Goal: Information Seeking & Learning: Learn about a topic

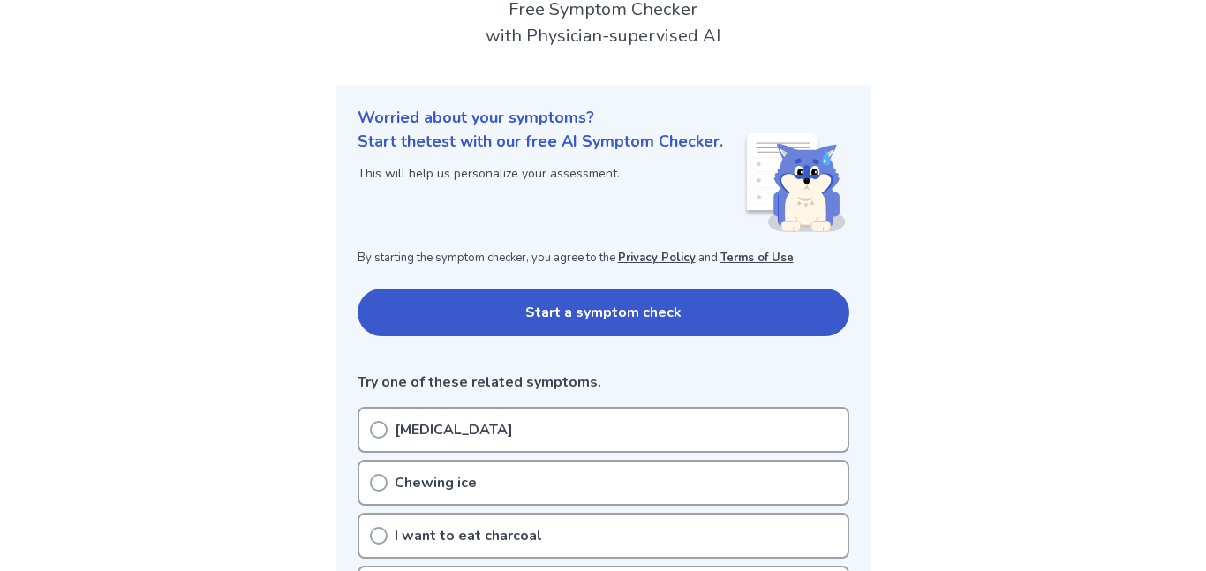
scroll to position [109, 0]
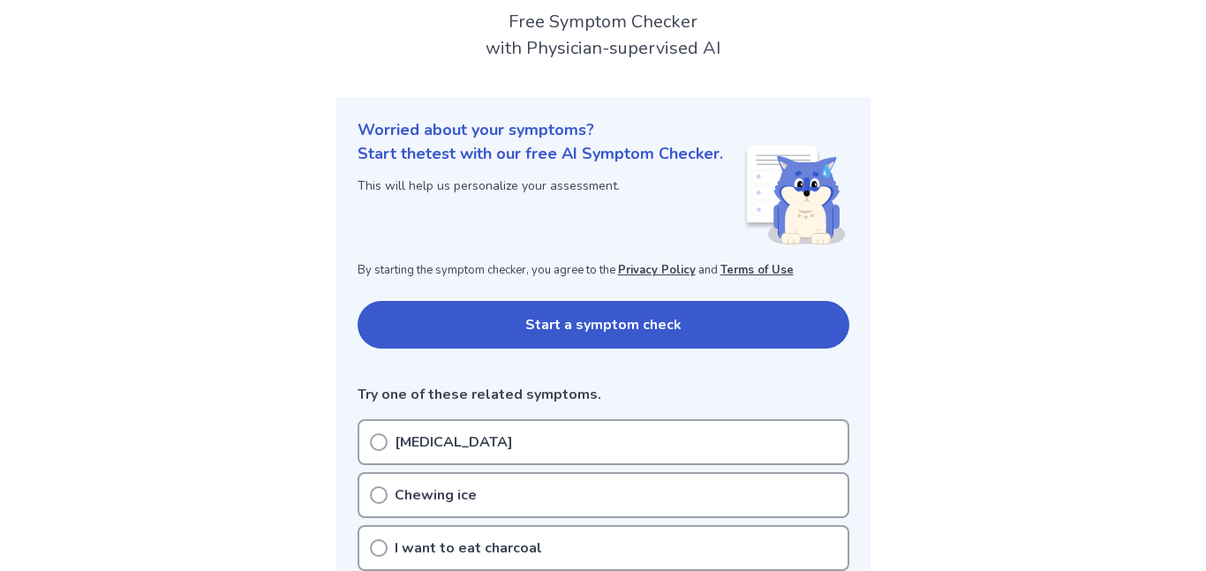
click at [459, 312] on button "Start a symptom check" at bounding box center [604, 325] width 492 height 48
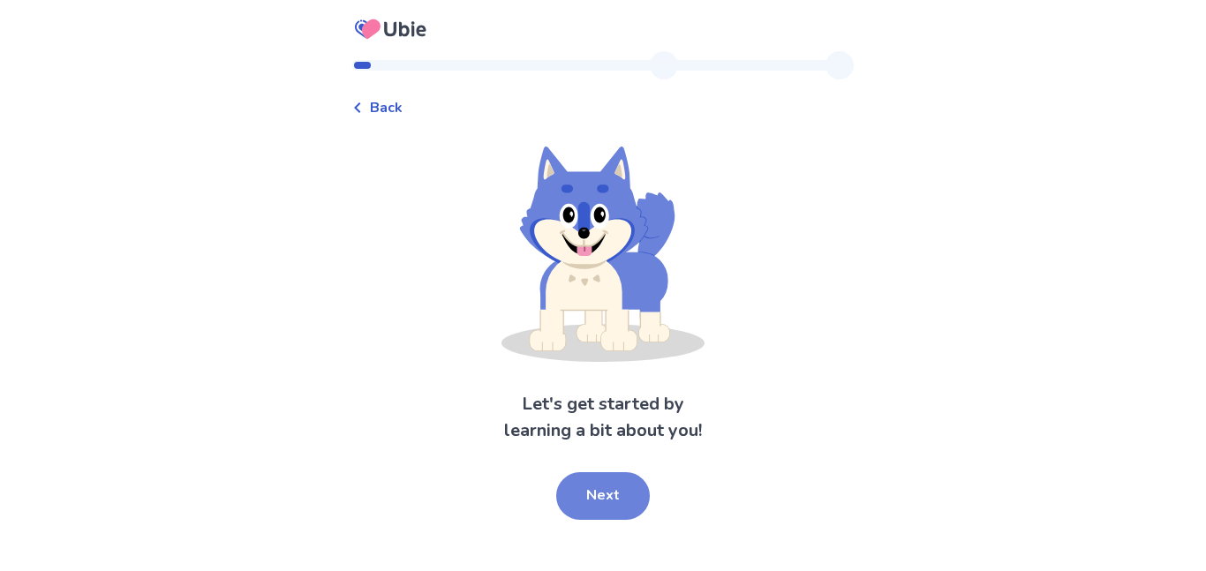
click at [584, 504] on button "Next" at bounding box center [603, 496] width 94 height 48
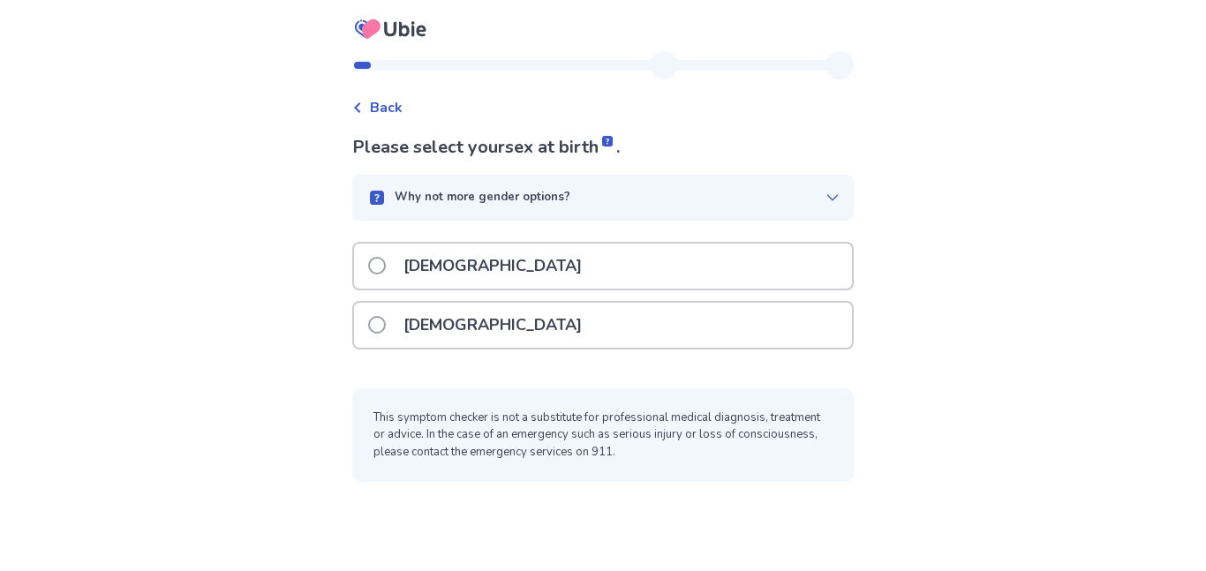
click at [557, 322] on div "Female" at bounding box center [603, 325] width 498 height 45
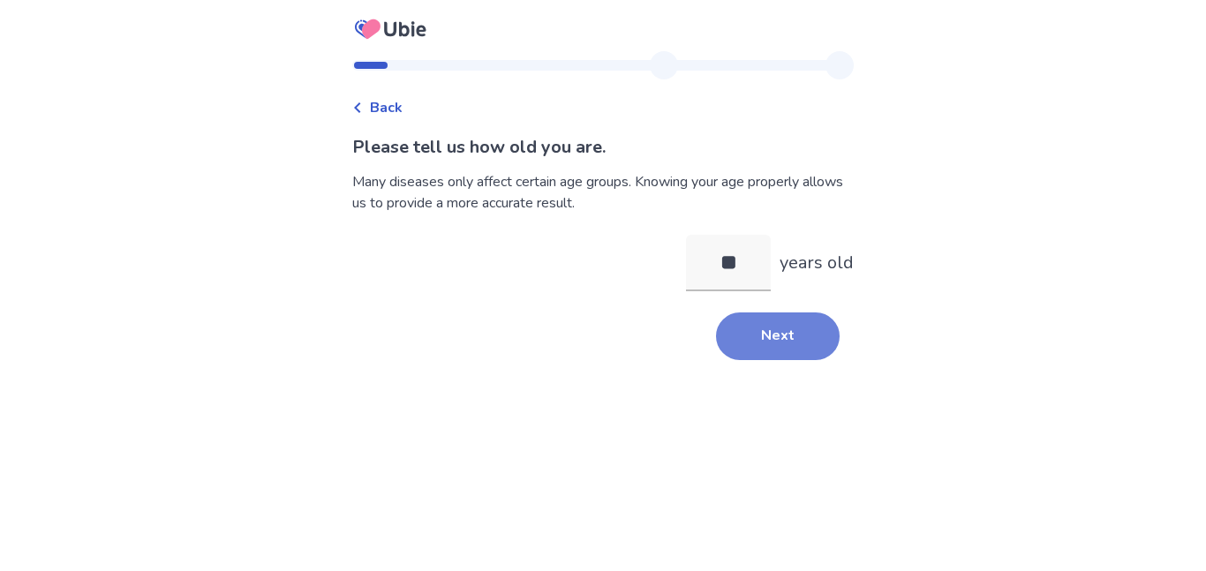
type input "**"
click at [755, 322] on button "Next" at bounding box center [778, 336] width 124 height 48
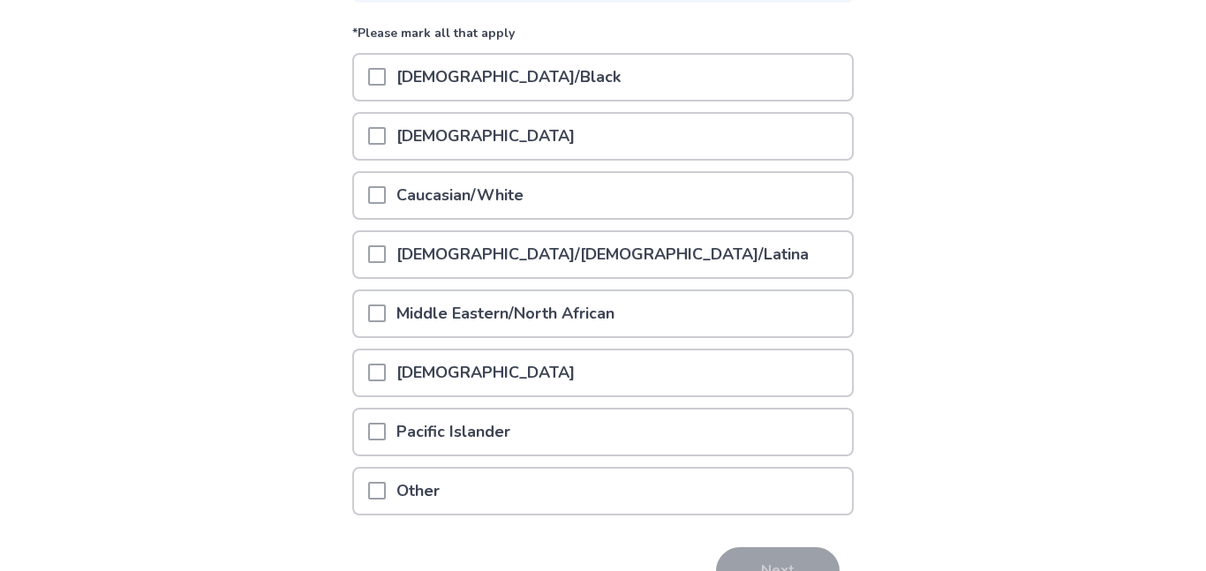
scroll to position [222, 0]
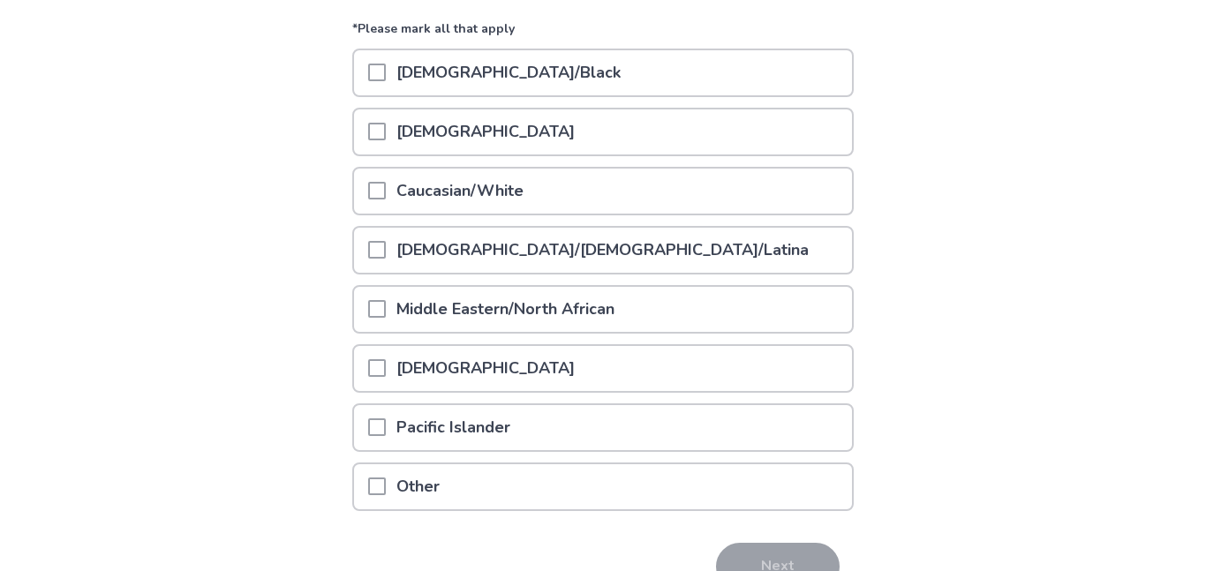
click at [526, 188] on p "Caucasian/White" at bounding box center [460, 191] width 148 height 45
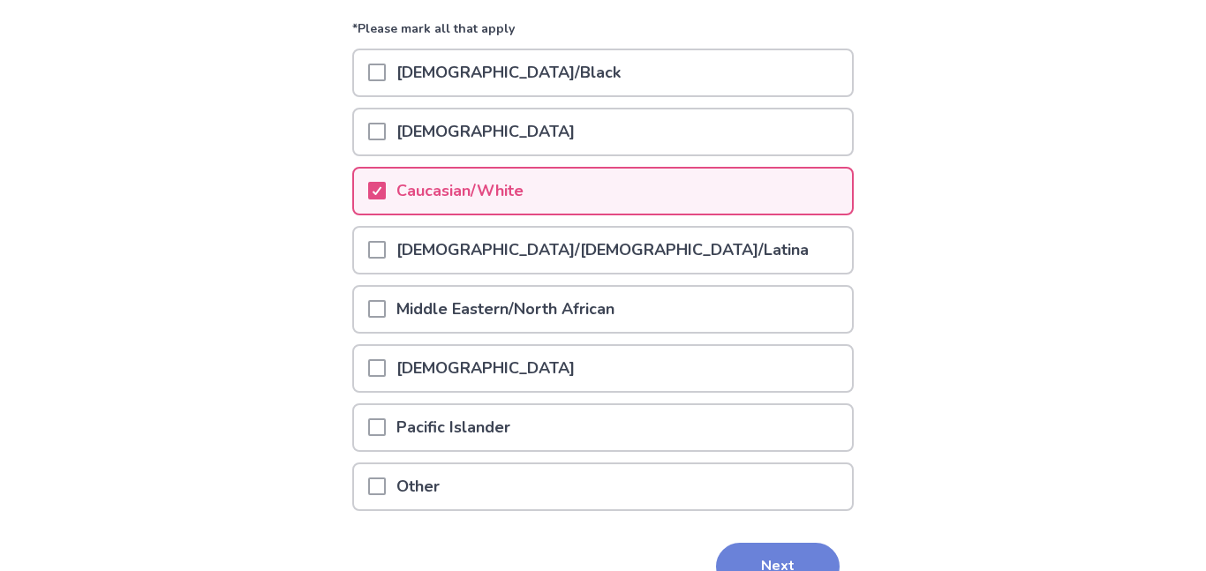
click at [754, 561] on button "Next" at bounding box center [778, 567] width 124 height 48
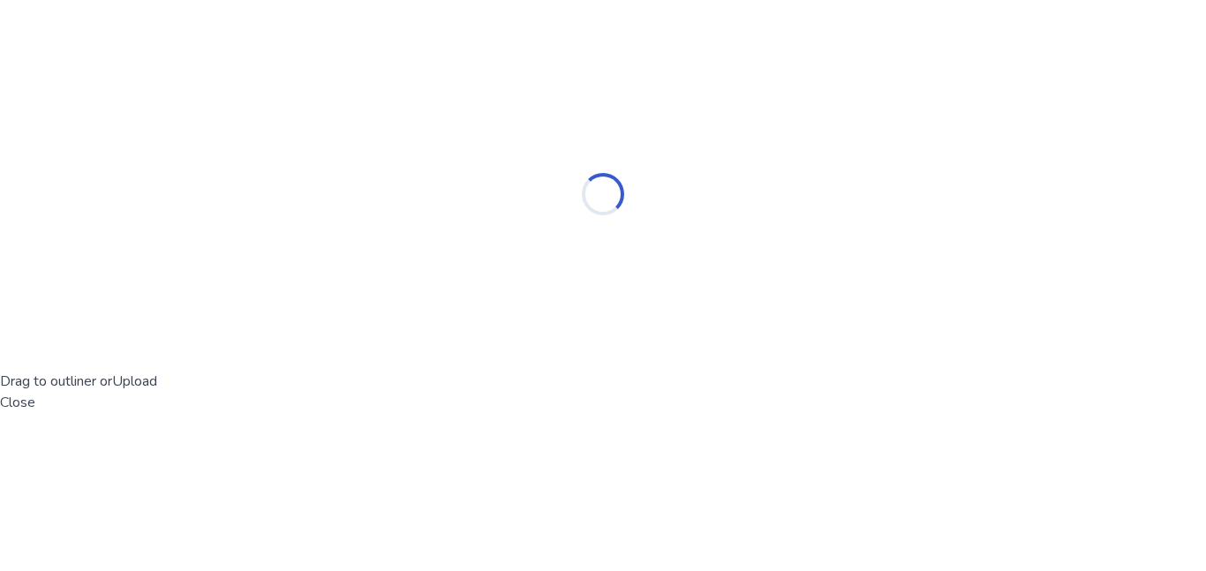
scroll to position [0, 0]
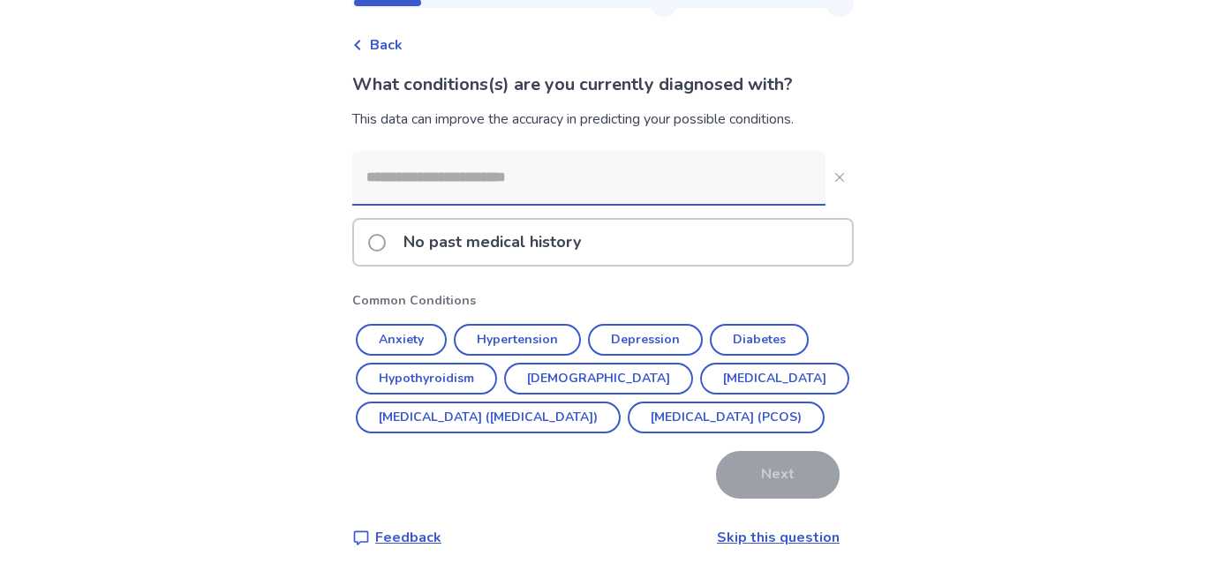
scroll to position [107, 0]
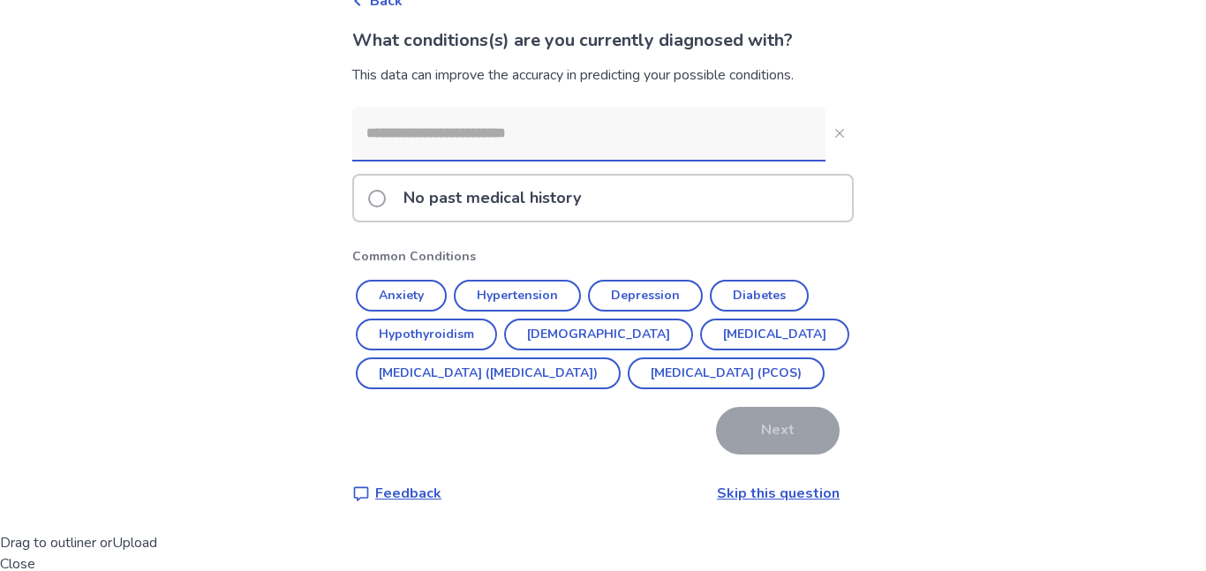
click at [451, 149] on input at bounding box center [588, 133] width 473 height 53
click at [666, 295] on button "Depression" at bounding box center [645, 296] width 115 height 32
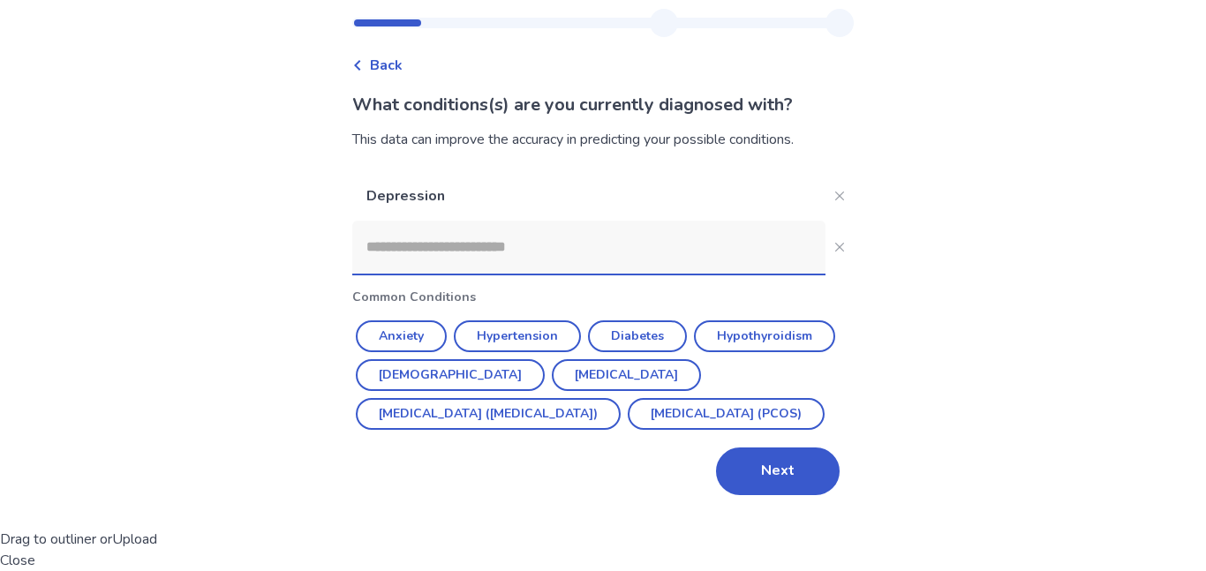
scroll to position [0, 0]
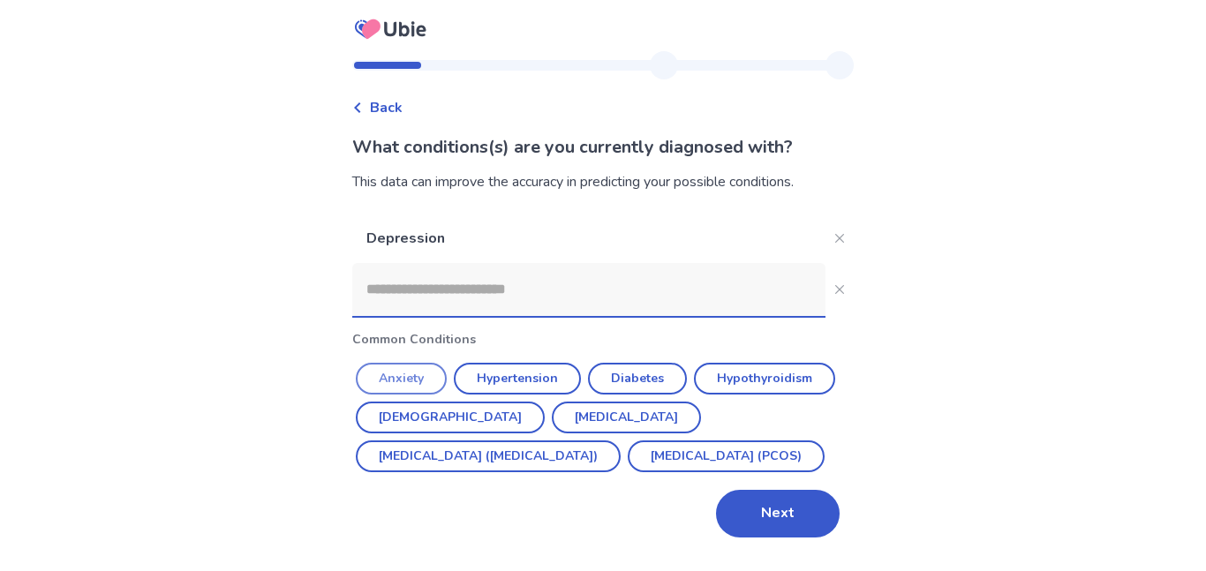
click at [409, 374] on button "Anxiety" at bounding box center [401, 379] width 91 height 32
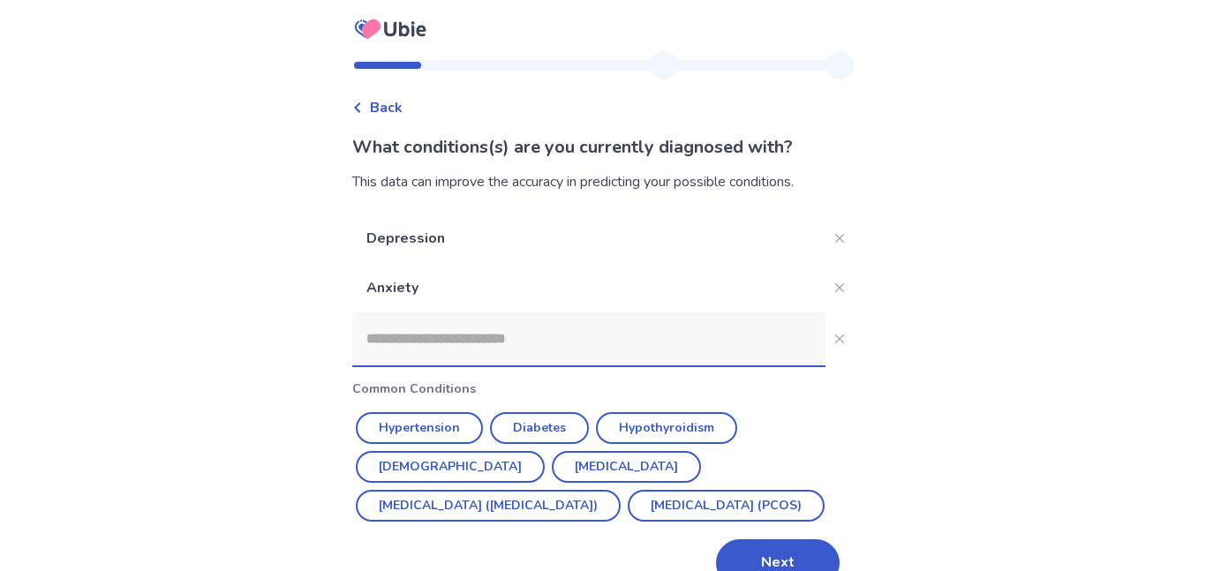
scroll to position [37, 0]
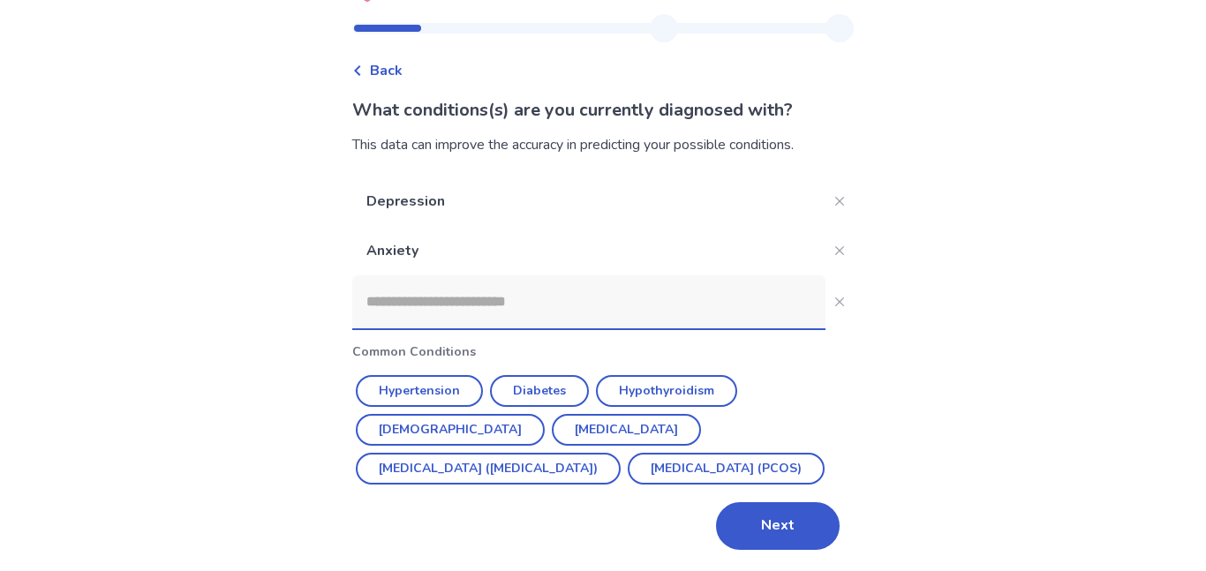
click at [496, 303] on input at bounding box center [588, 301] width 473 height 53
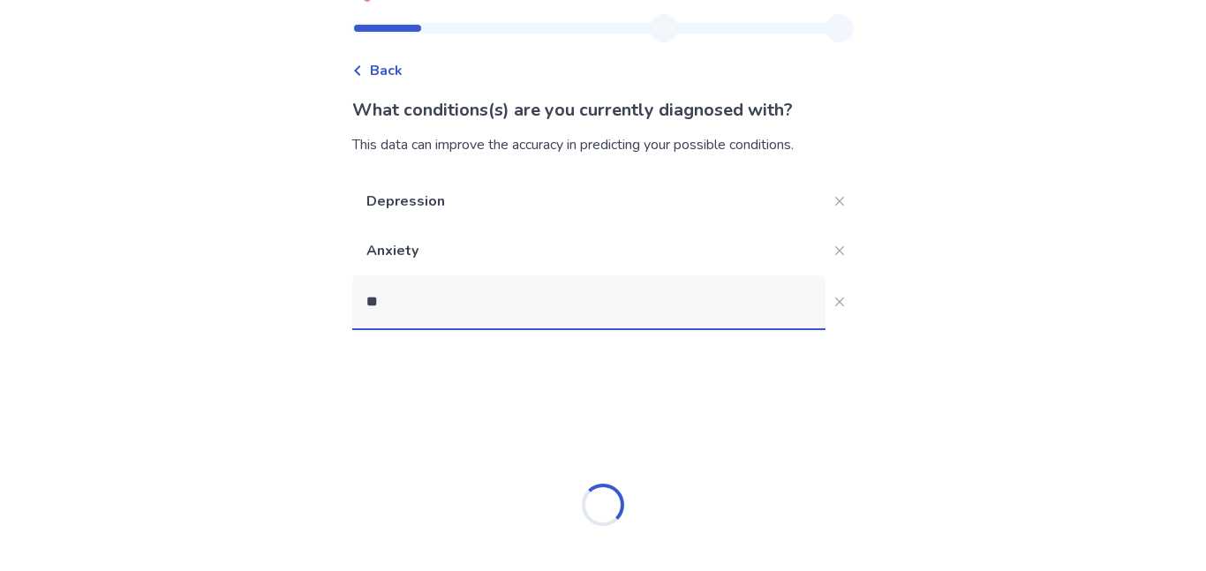
type input "***"
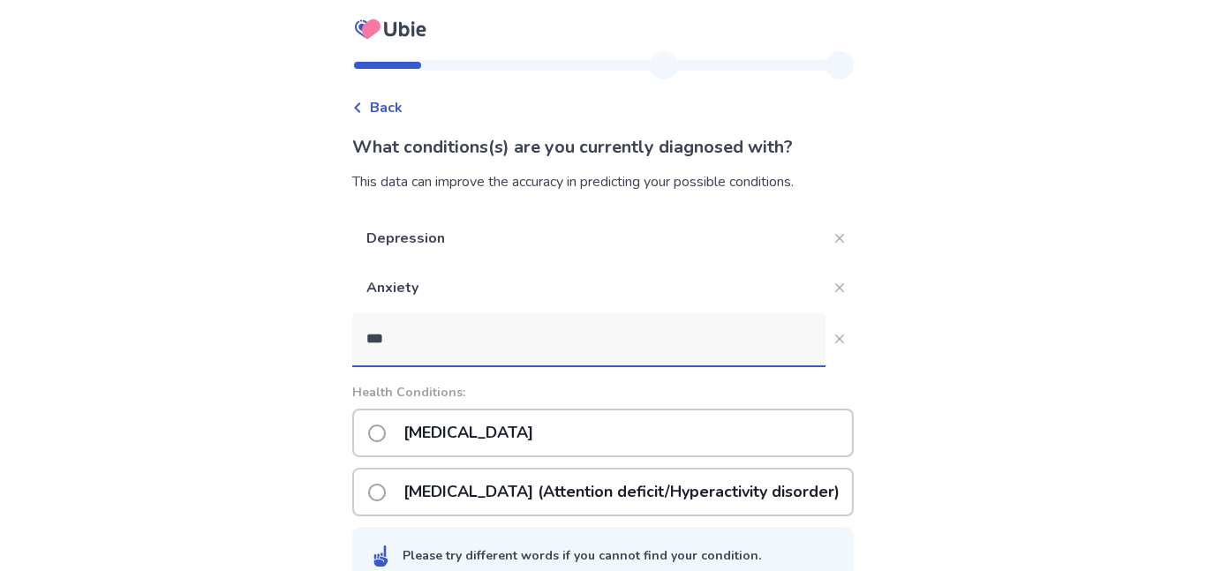
click at [490, 495] on p "ADHD (Attention deficit/Hyperactivity disorder)" at bounding box center [621, 492] width 457 height 45
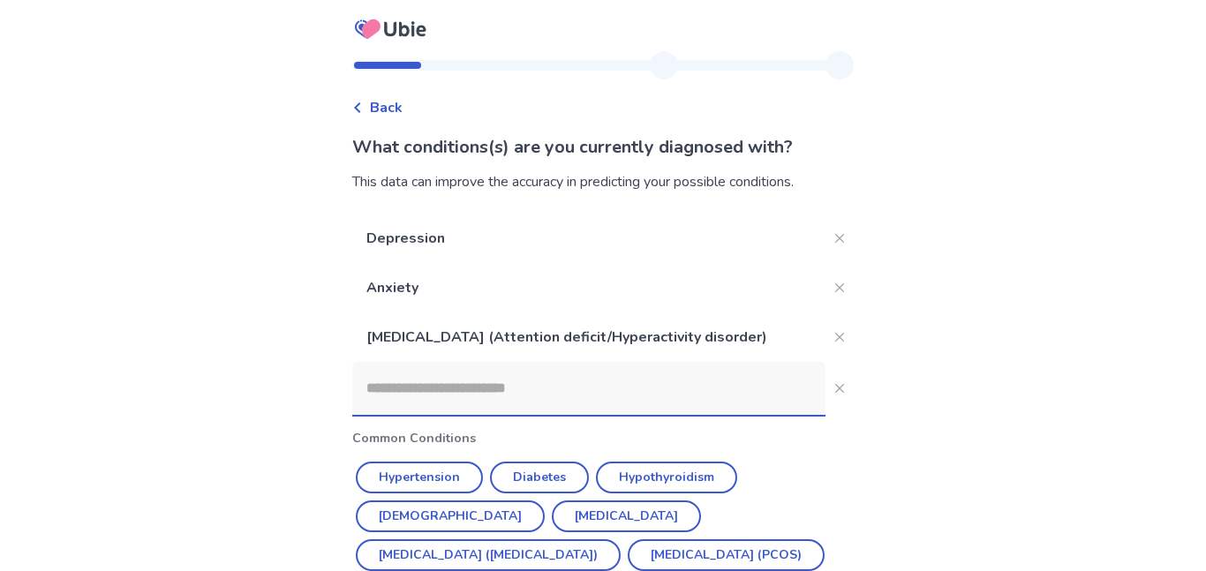
scroll to position [87, 0]
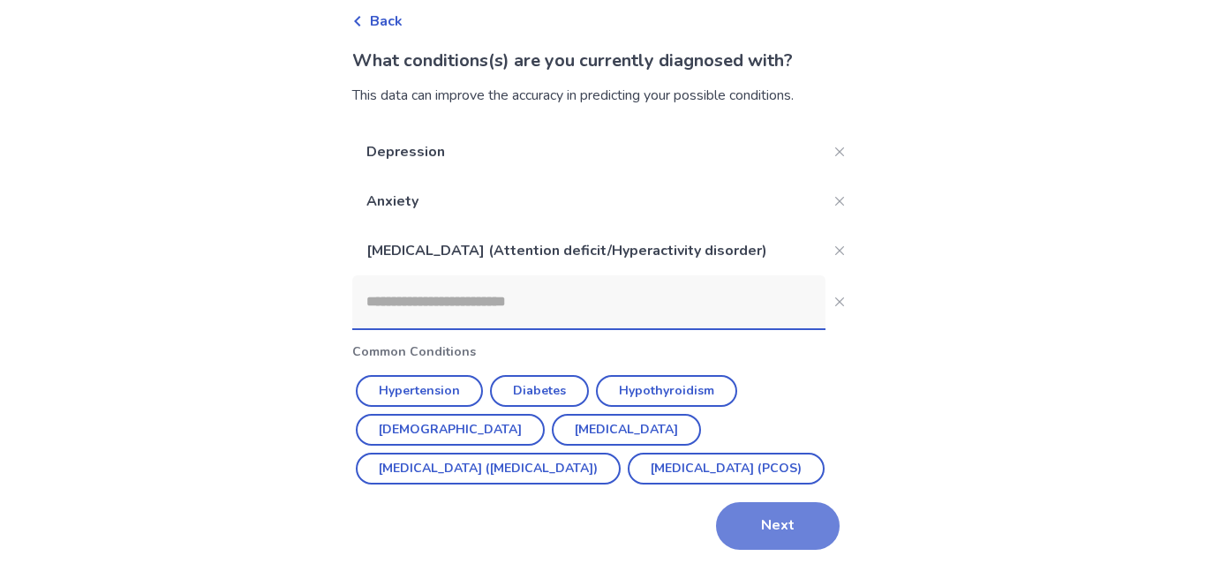
click at [749, 523] on button "Next" at bounding box center [778, 526] width 124 height 48
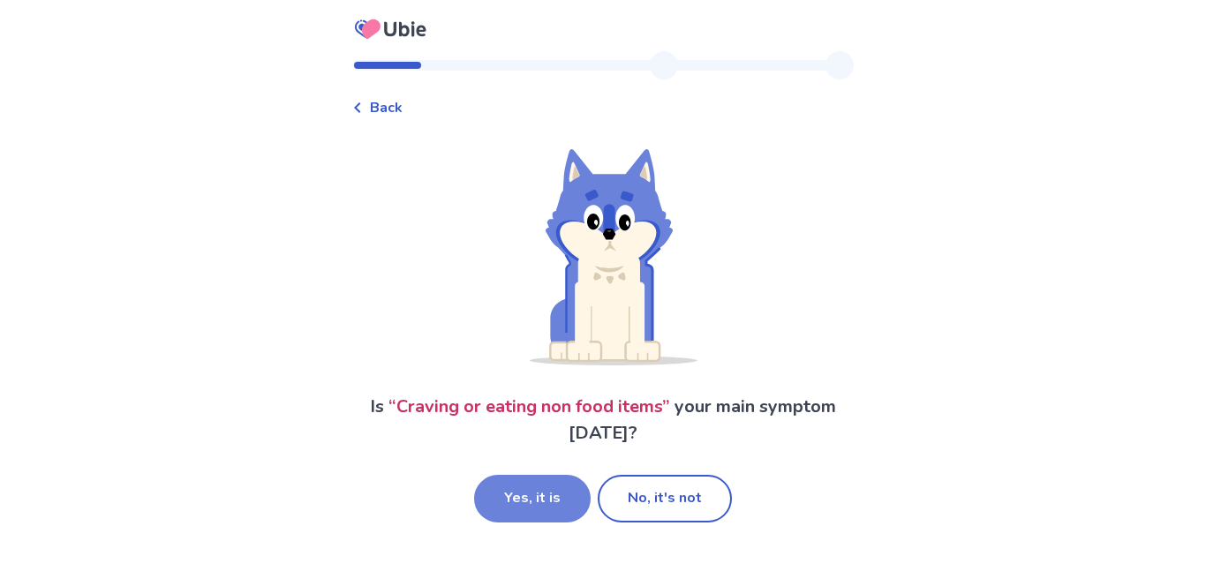
click at [562, 500] on button "Yes, it is" at bounding box center [532, 499] width 117 height 48
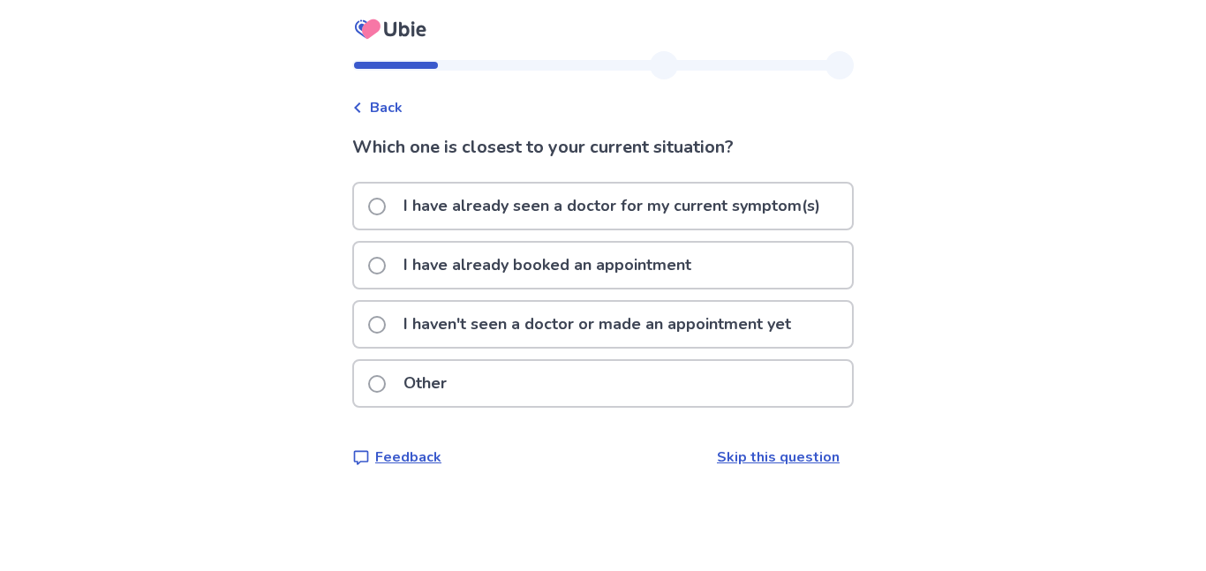
click at [519, 326] on p "I haven't seen a doctor or made an appointment yet" at bounding box center [597, 324] width 409 height 45
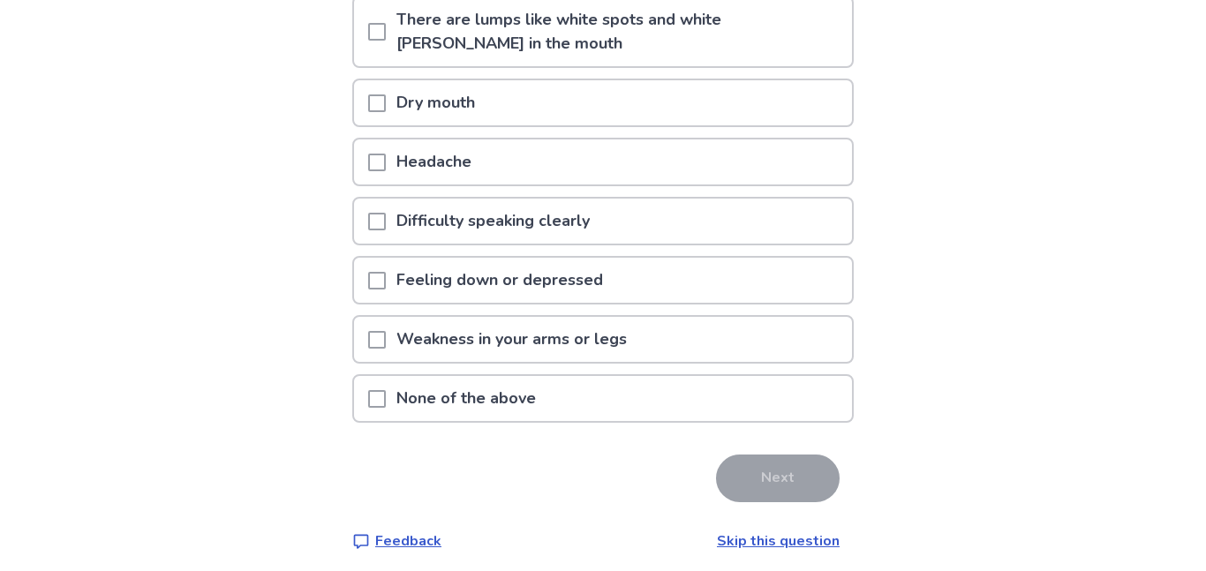
scroll to position [224, 0]
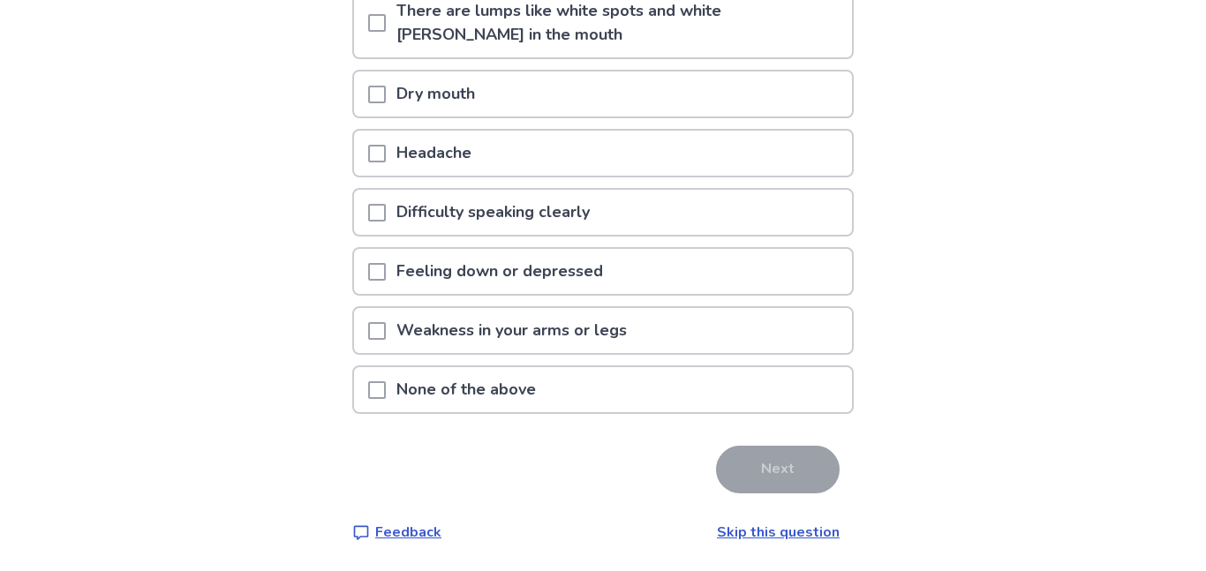
click at [386, 389] on span at bounding box center [377, 390] width 18 height 18
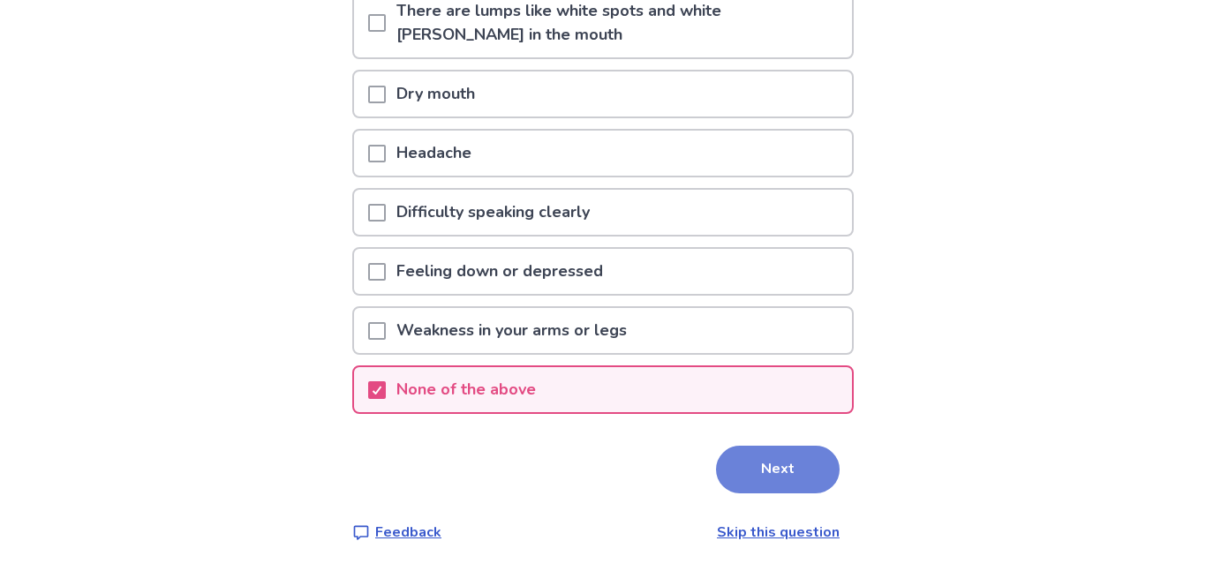
click at [772, 469] on button "Next" at bounding box center [778, 470] width 124 height 48
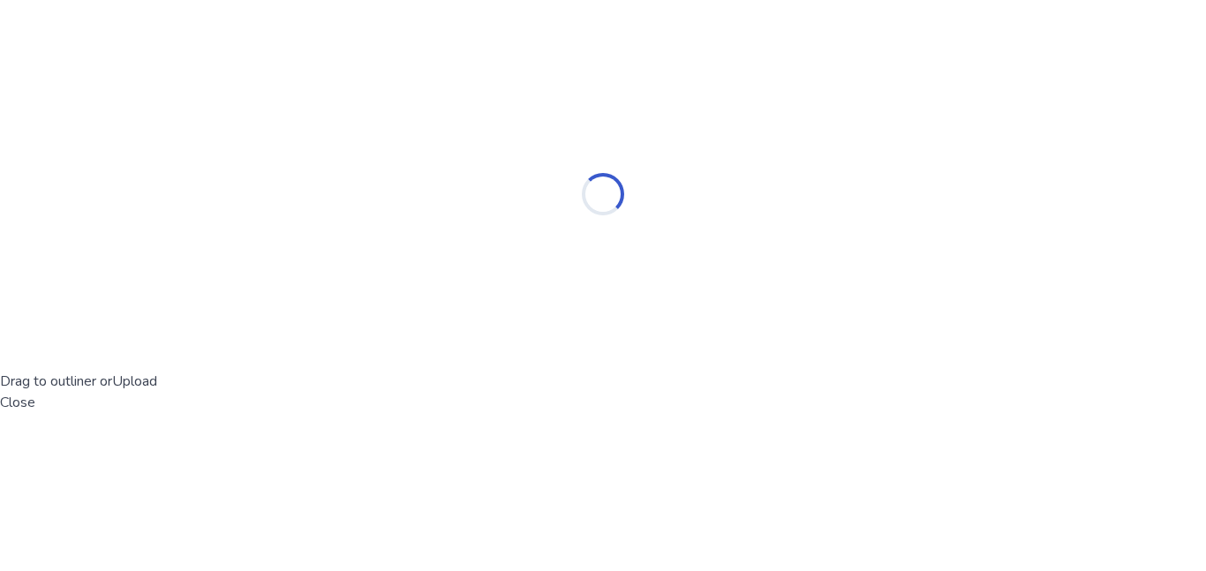
scroll to position [0, 0]
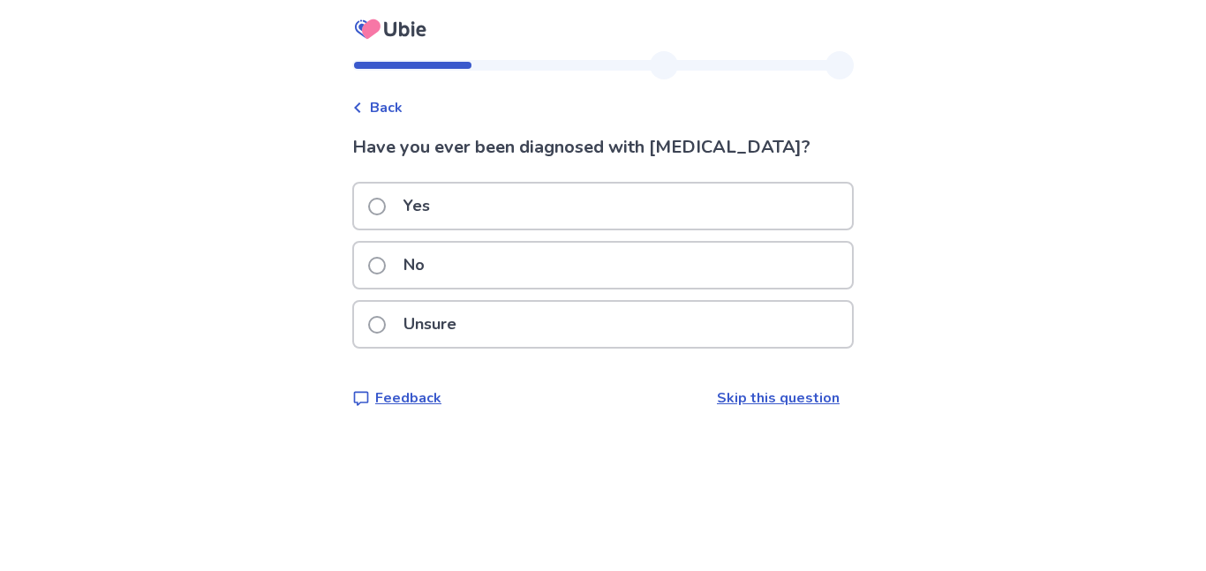
click at [471, 275] on div "No" at bounding box center [603, 265] width 498 height 45
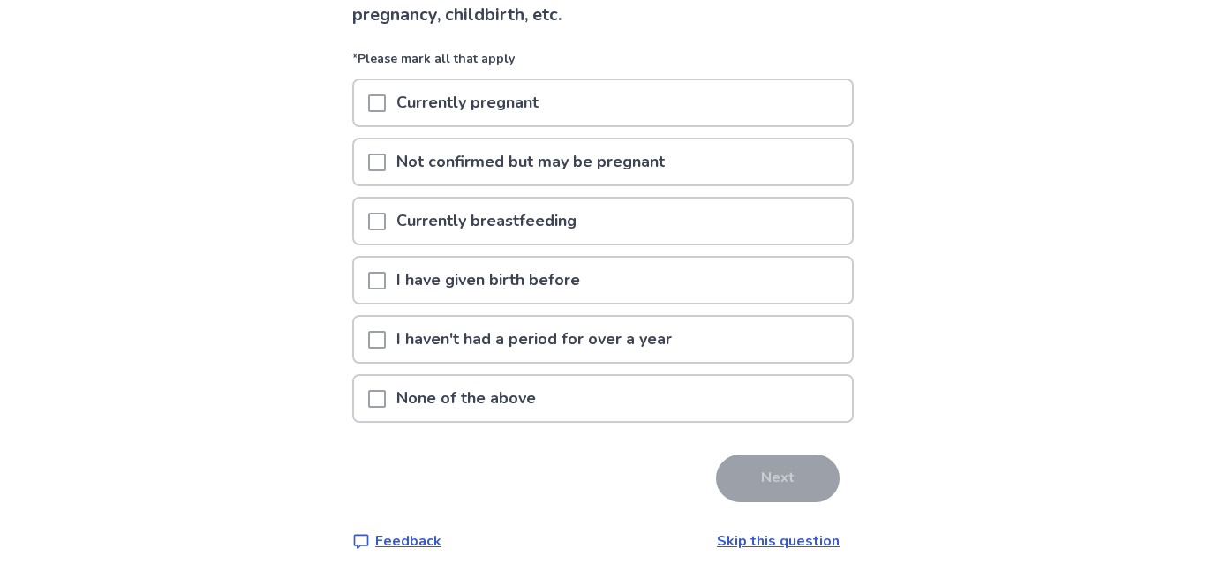
scroll to position [168, 0]
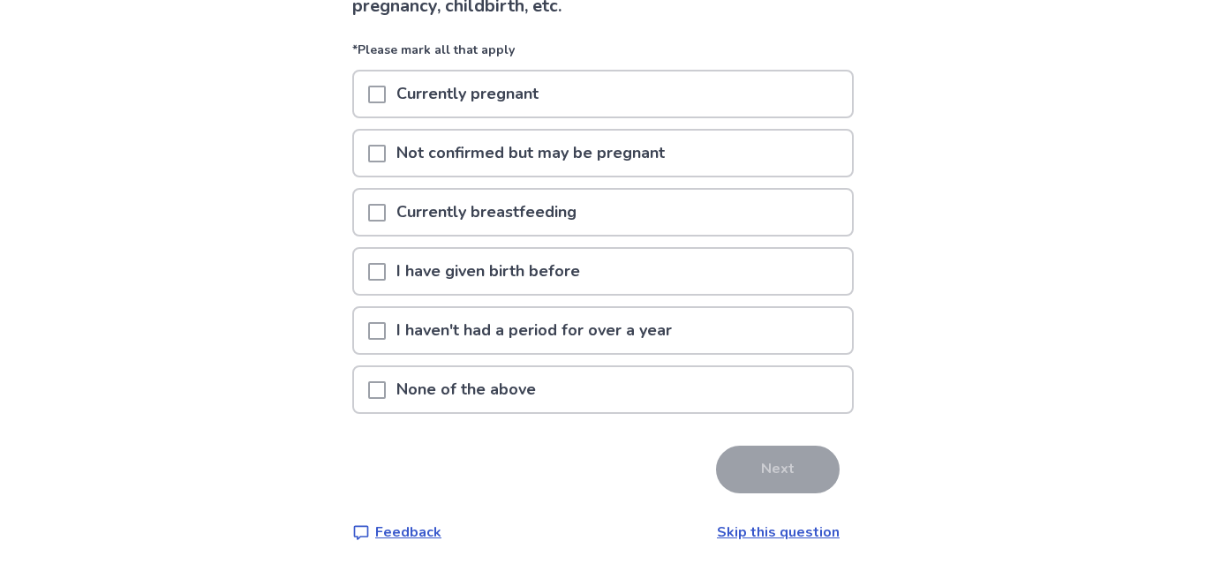
click at [468, 382] on p "None of the above" at bounding box center [466, 389] width 161 height 45
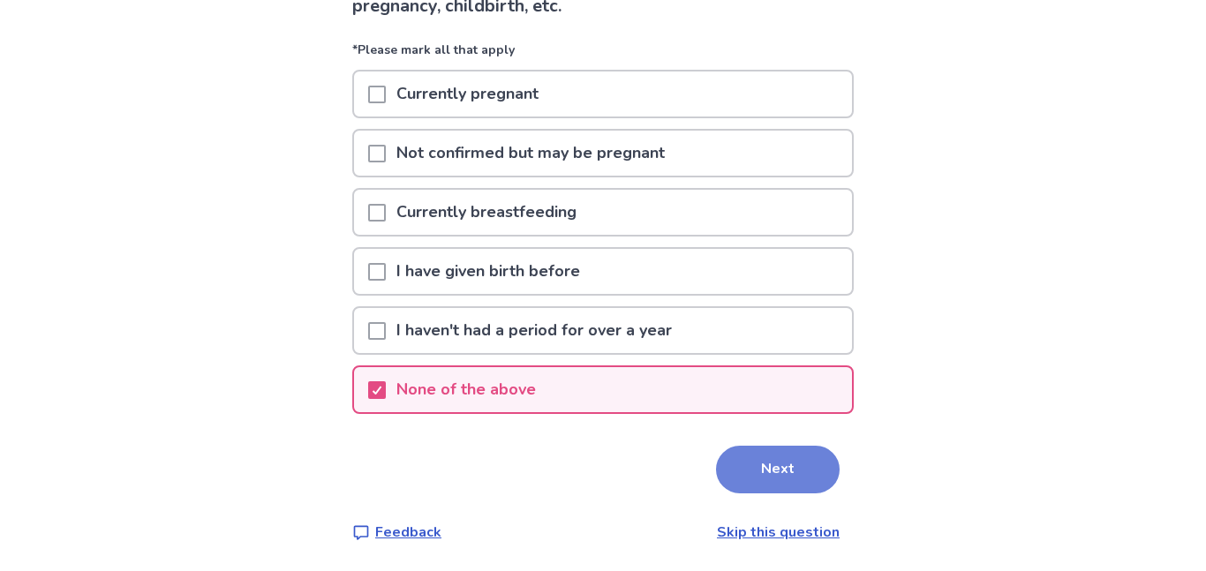
click at [746, 481] on button "Next" at bounding box center [778, 470] width 124 height 48
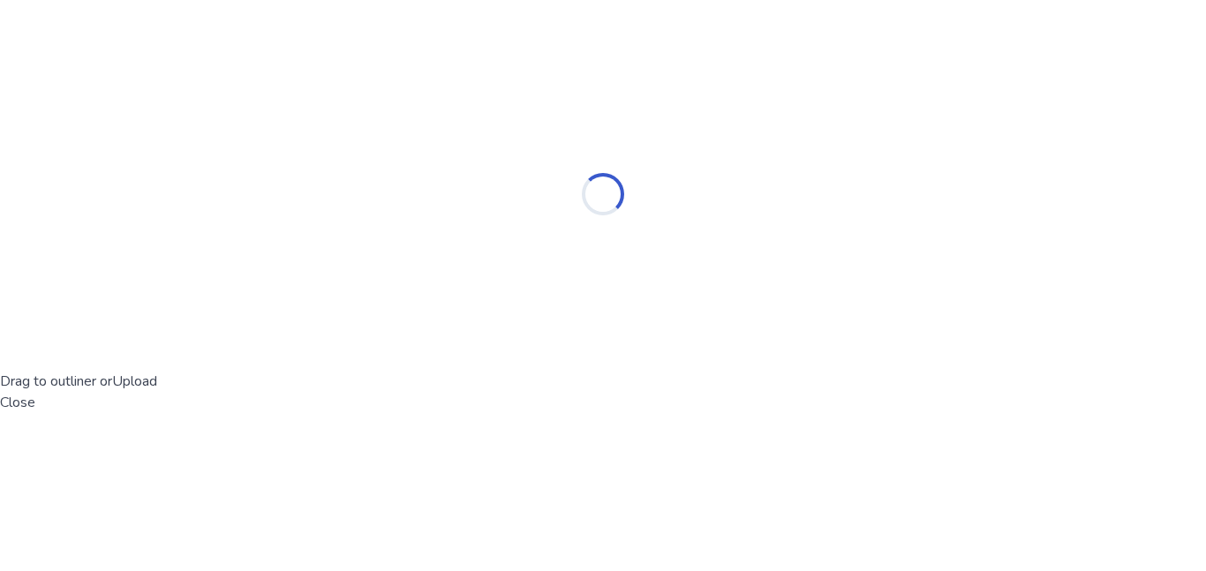
scroll to position [0, 0]
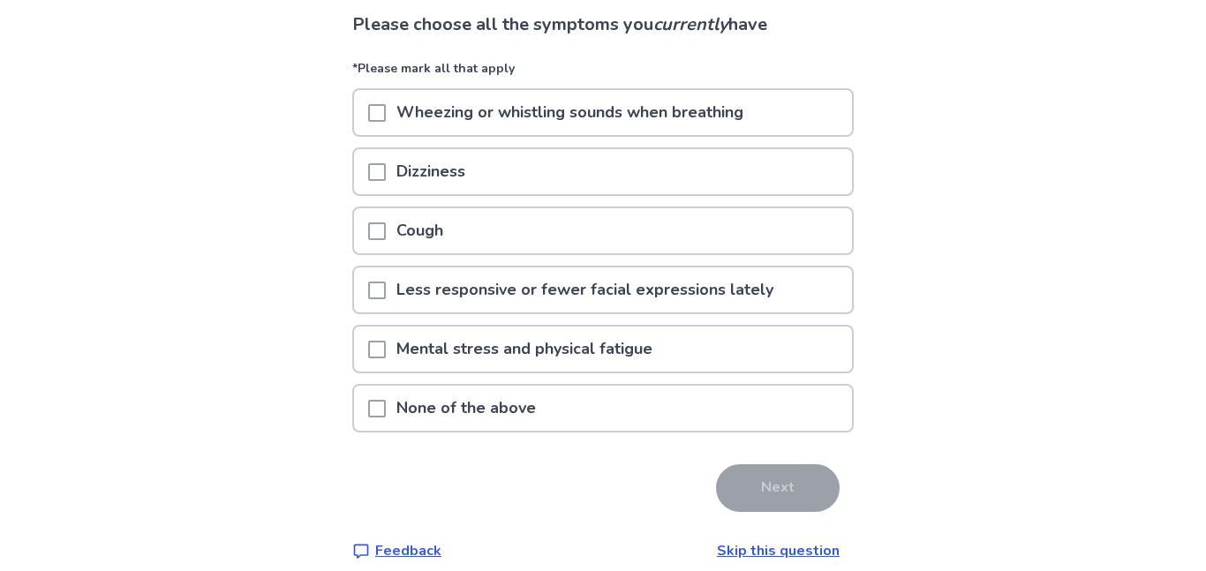
scroll to position [141, 0]
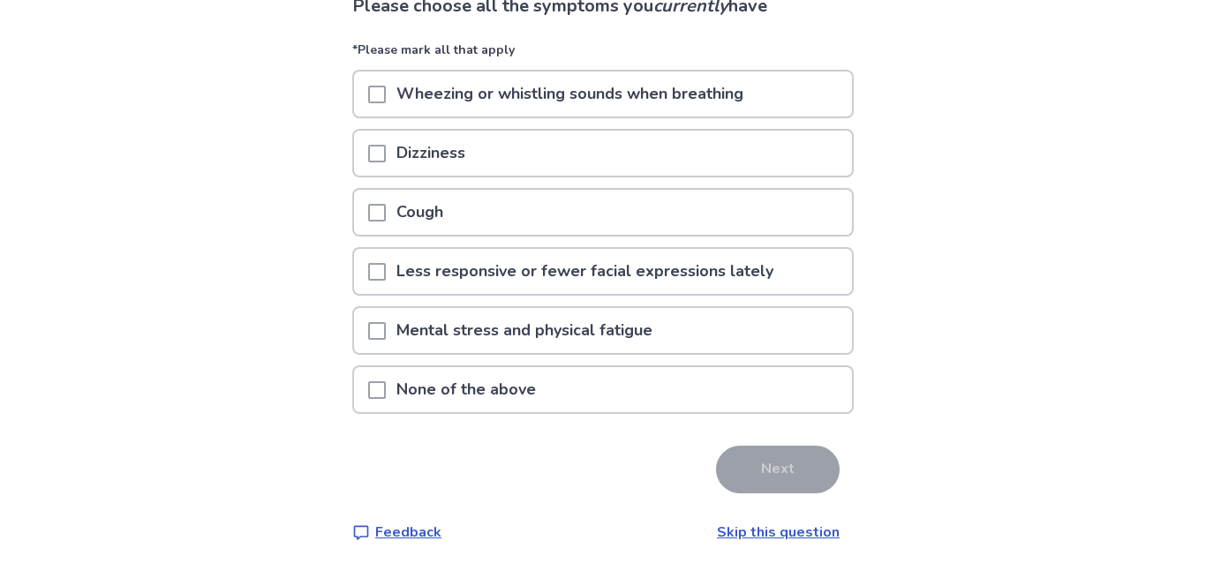
click at [603, 402] on div "None of the above" at bounding box center [603, 389] width 498 height 45
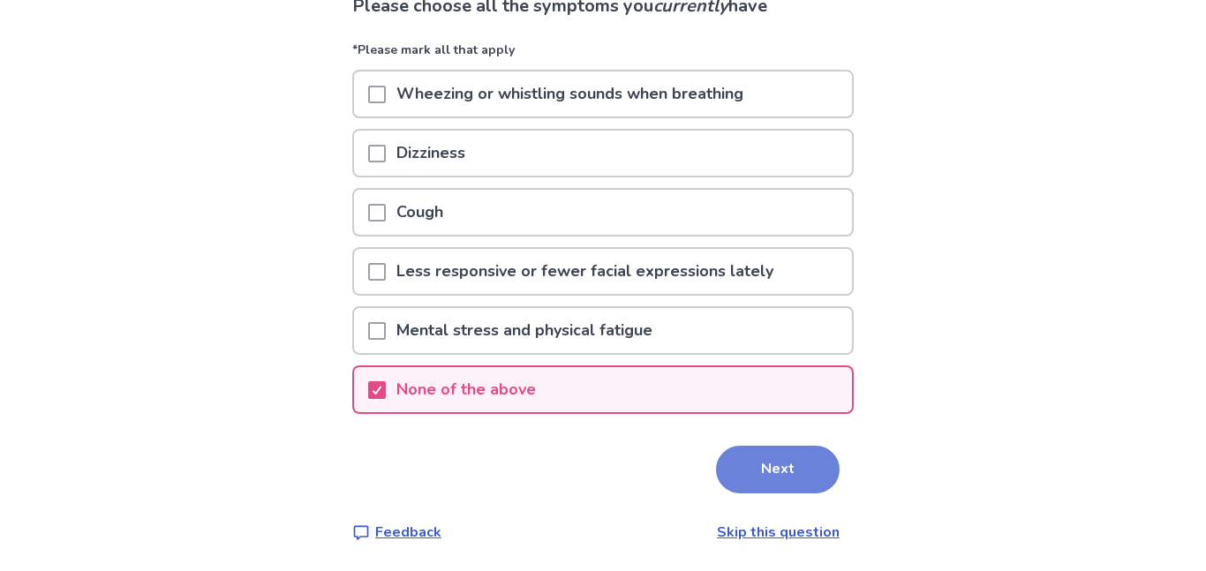
click at [763, 482] on button "Next" at bounding box center [778, 470] width 124 height 48
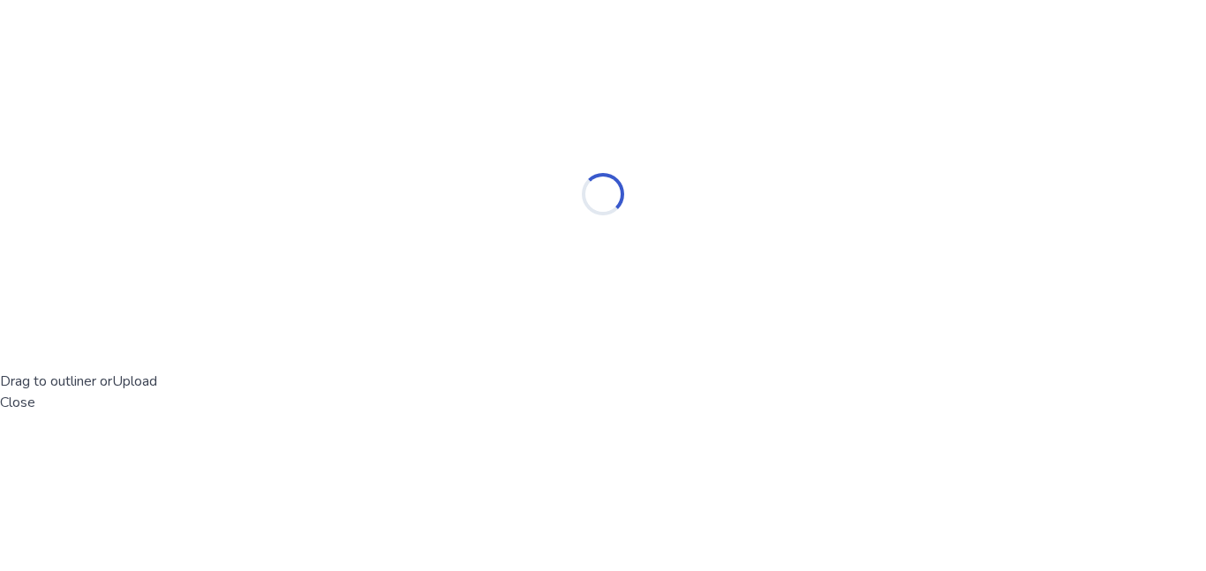
scroll to position [0, 0]
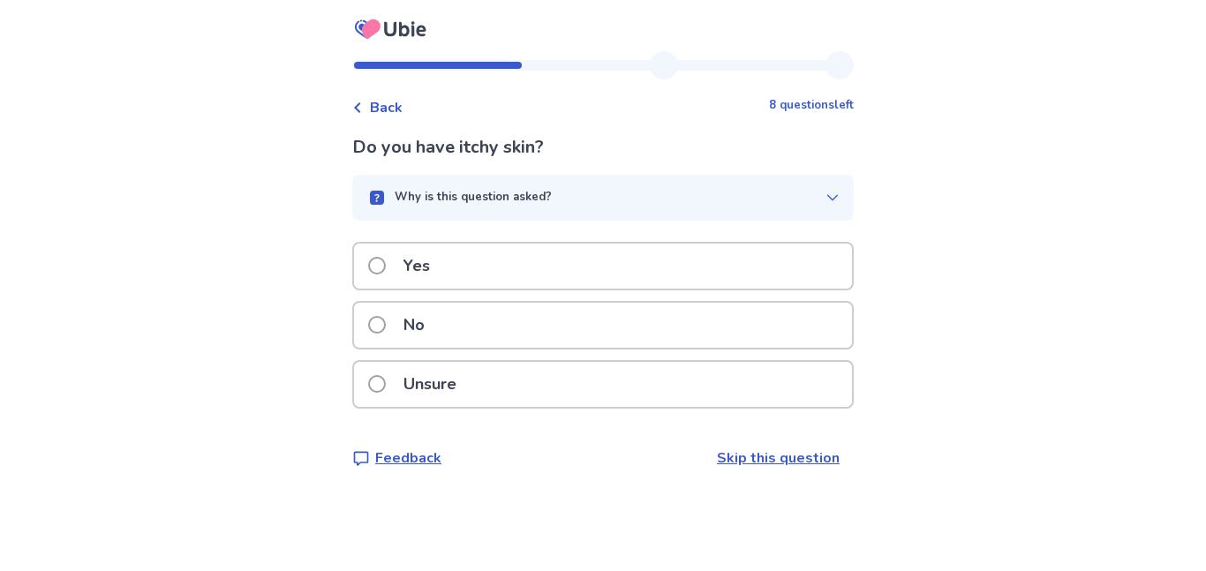
click at [389, 106] on span "Back" at bounding box center [386, 107] width 33 height 21
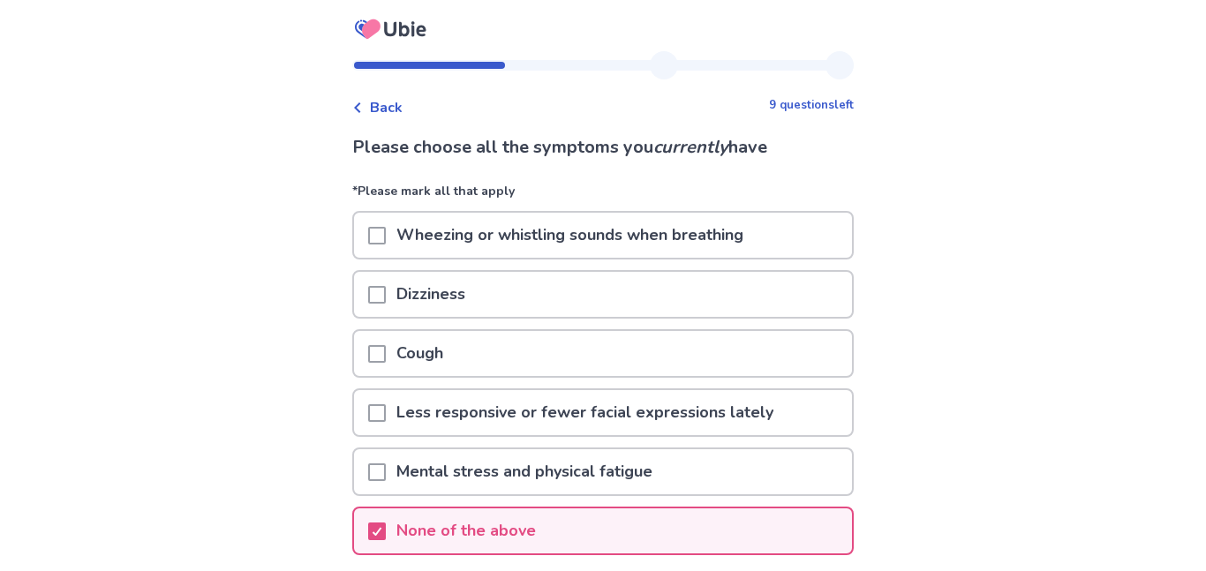
scroll to position [141, 0]
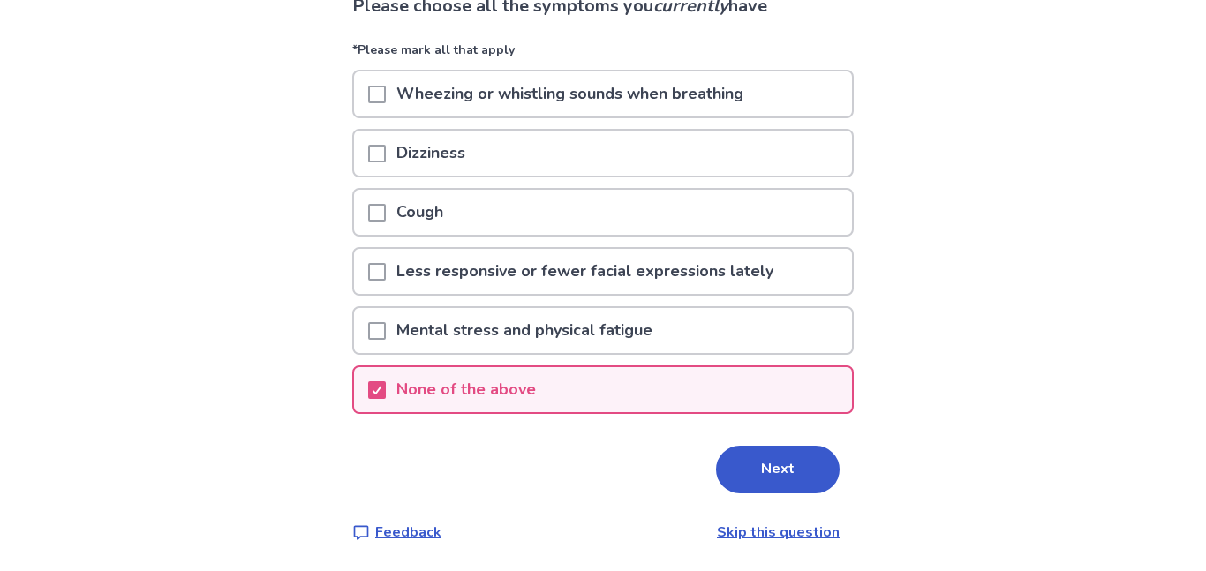
click at [551, 343] on p "Mental stress and physical fatigue" at bounding box center [524, 330] width 277 height 45
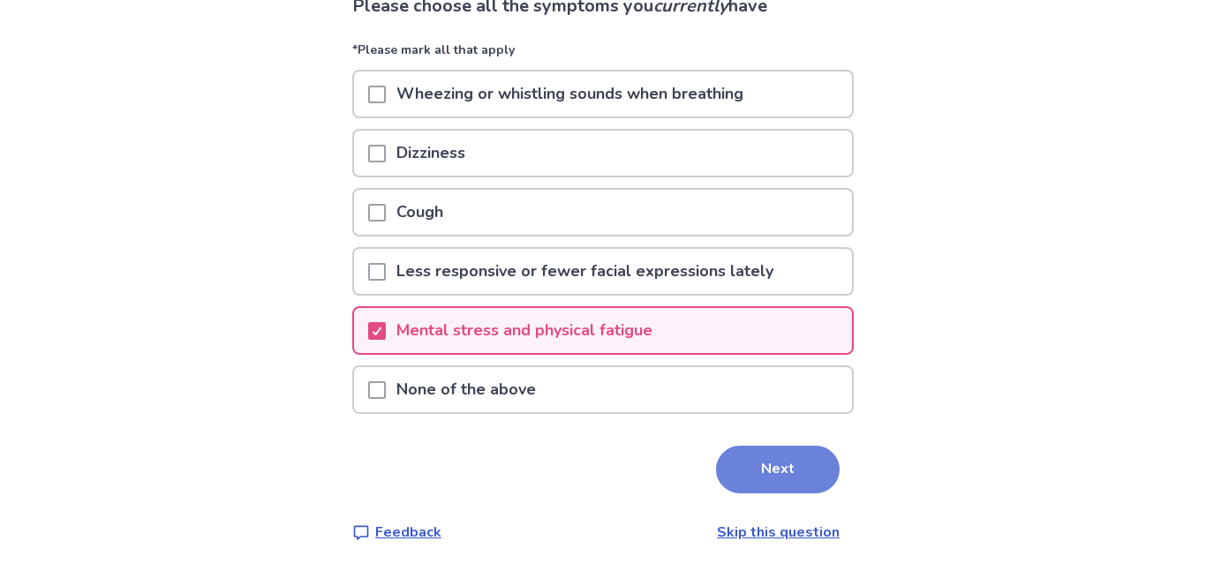
click at [759, 468] on button "Next" at bounding box center [778, 470] width 124 height 48
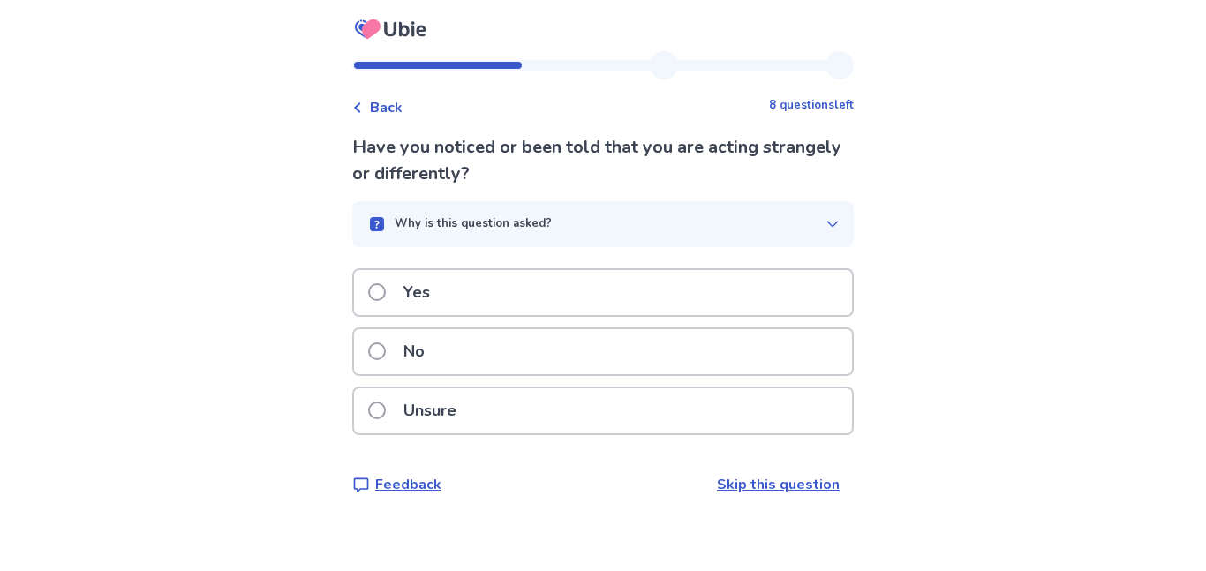
click at [525, 362] on div "No" at bounding box center [603, 351] width 498 height 45
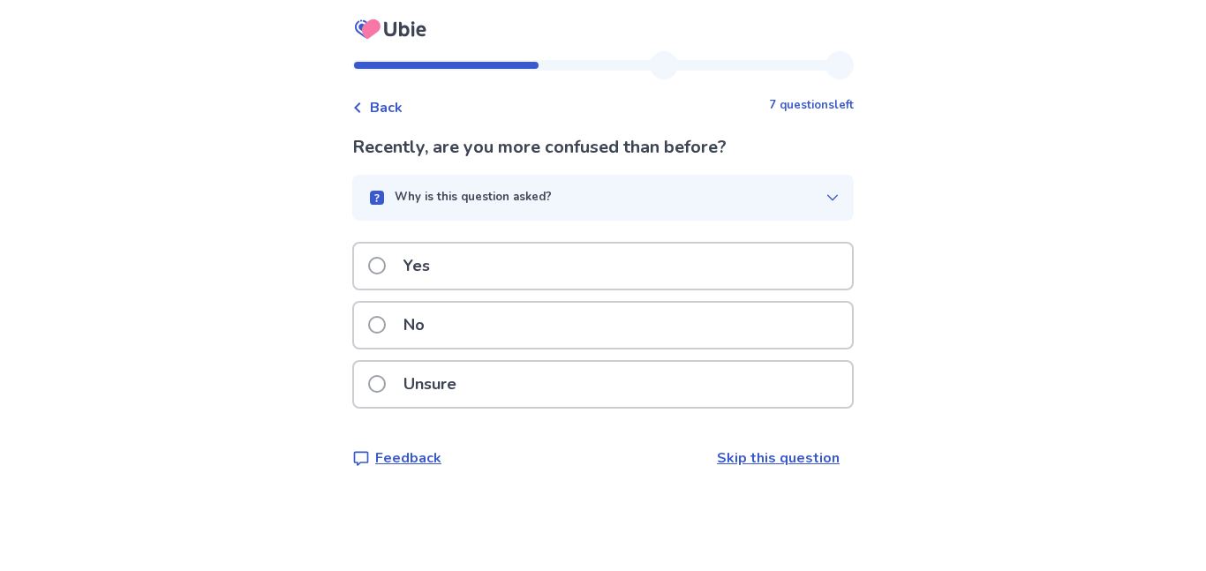
click at [550, 377] on div "Unsure" at bounding box center [603, 384] width 498 height 45
click at [524, 267] on div "Yes" at bounding box center [603, 266] width 498 height 45
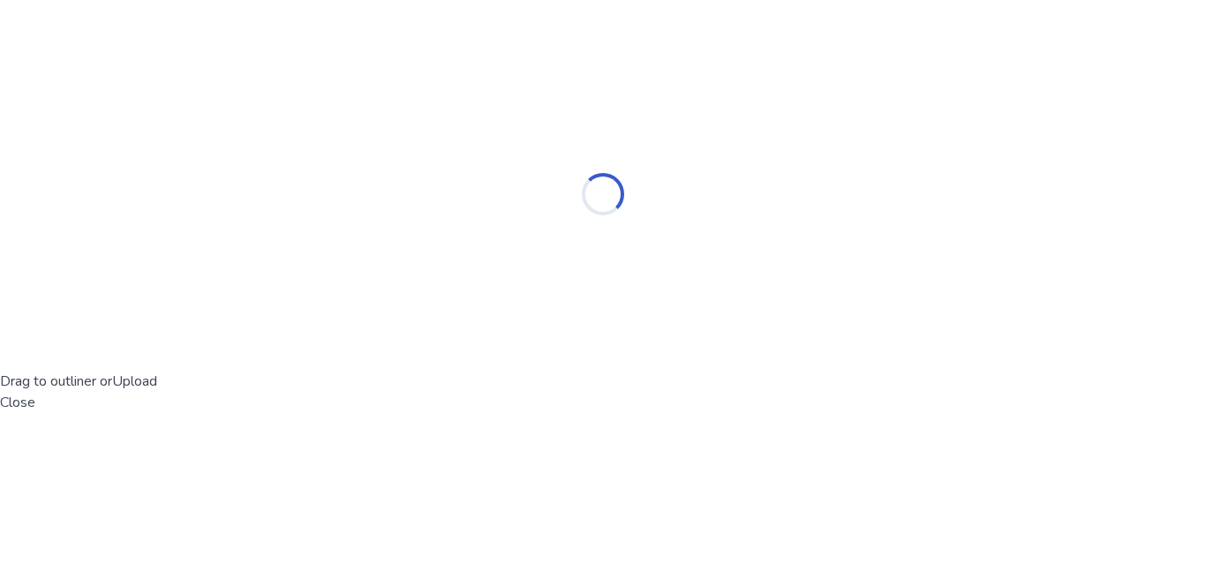
select select "*"
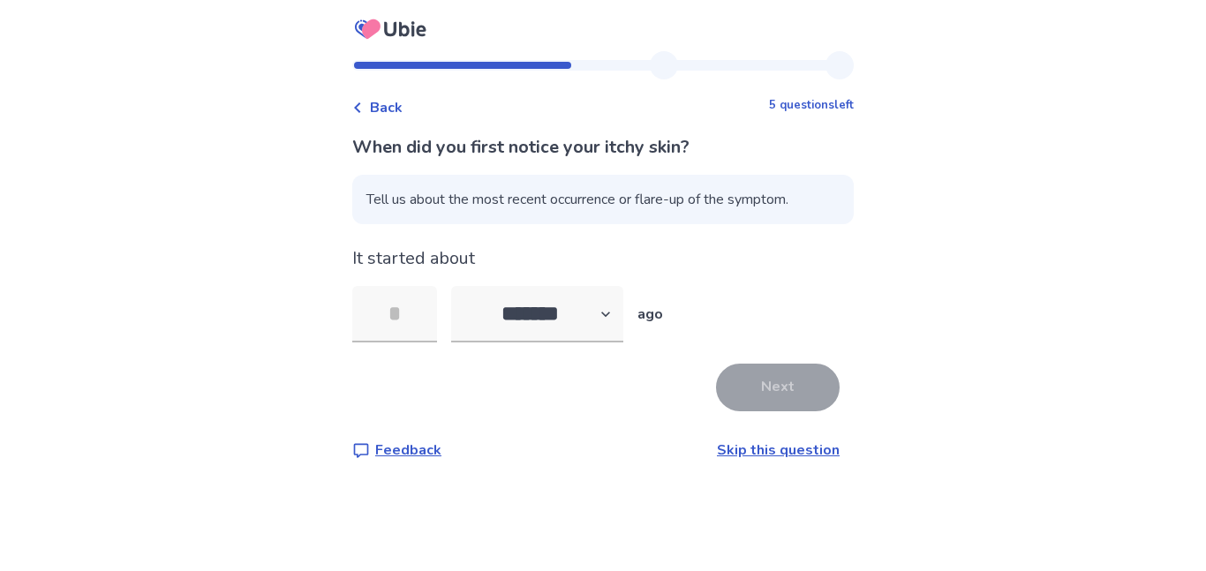
click at [749, 452] on link "Skip this question" at bounding box center [778, 449] width 123 height 19
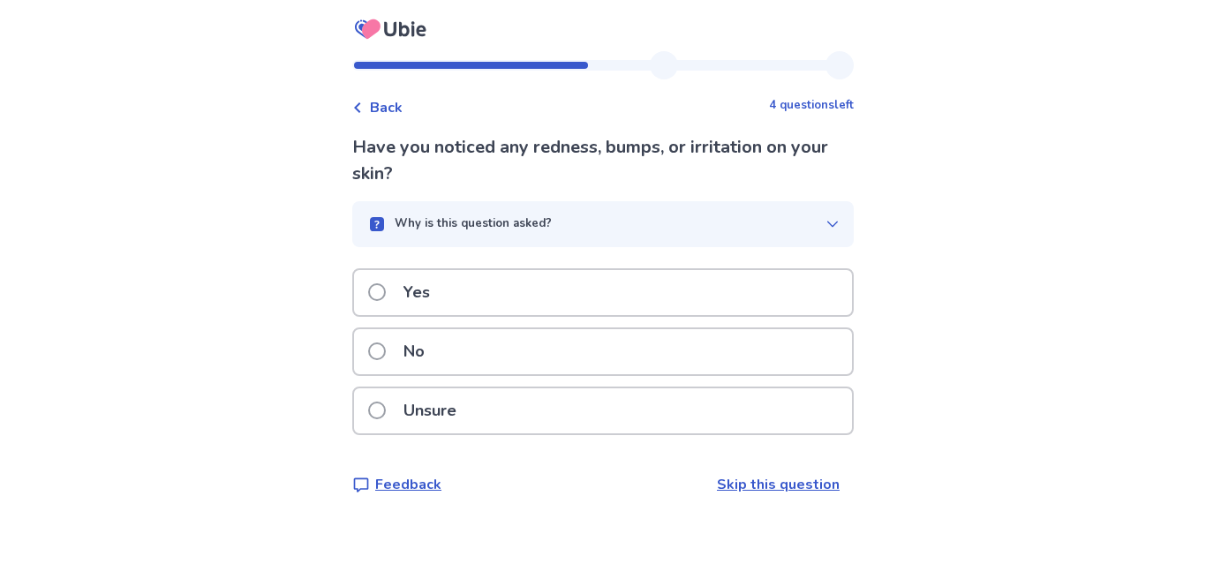
click at [523, 410] on div "Unsure" at bounding box center [603, 410] width 498 height 45
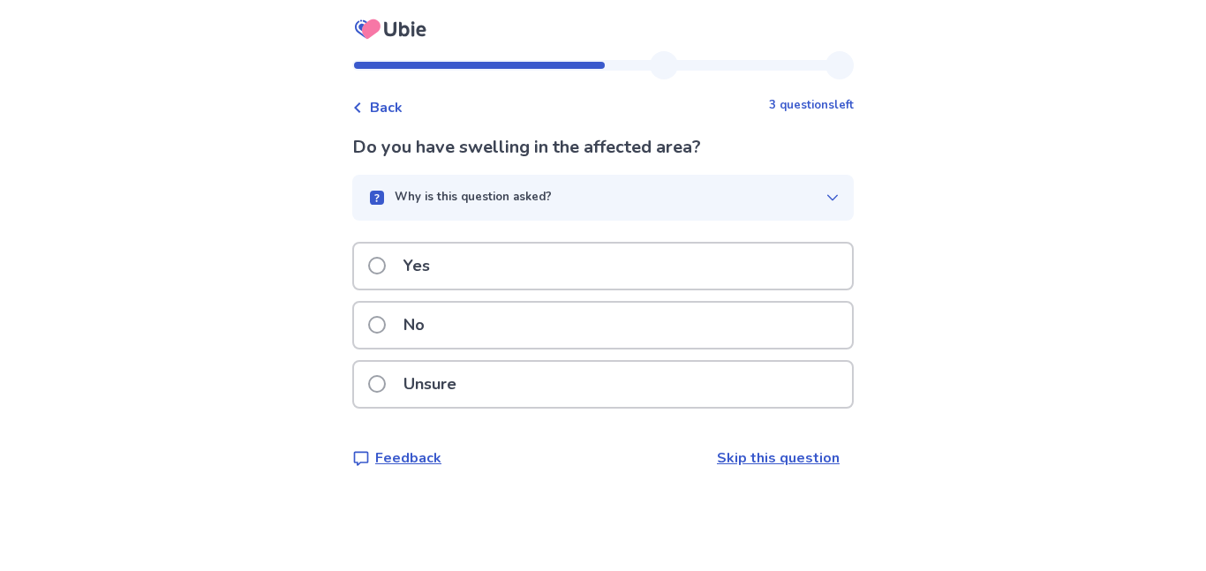
click at [501, 325] on div "No" at bounding box center [603, 325] width 498 height 45
